Goal: Go to known website: Access a specific website the user already knows

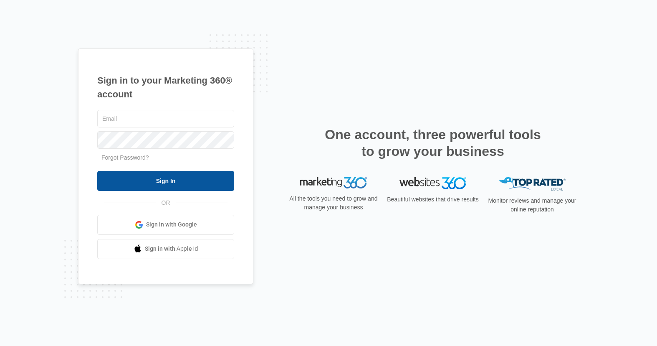
type input "[PERSON_NAME][EMAIL_ADDRESS][DOMAIN_NAME]"
click at [157, 178] on input "Sign In" at bounding box center [165, 181] width 137 height 20
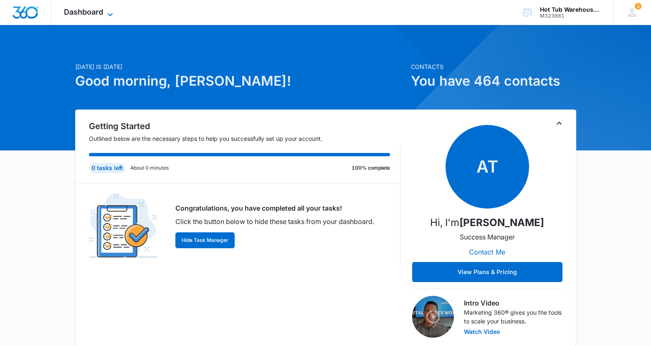
click at [111, 12] on icon at bounding box center [110, 15] width 10 height 10
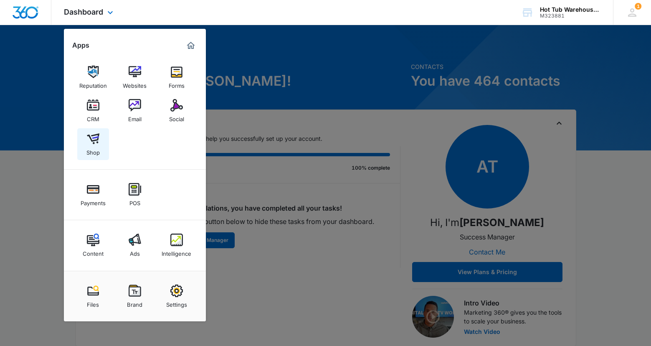
click at [93, 140] on img at bounding box center [93, 138] width 13 height 13
